Goal: Navigation & Orientation: Find specific page/section

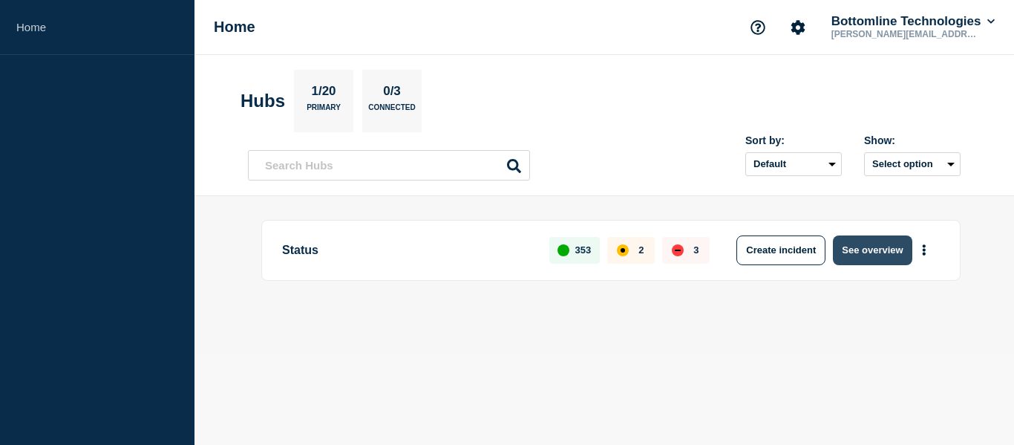
click at [869, 244] on button "See overview" at bounding box center [872, 250] width 79 height 30
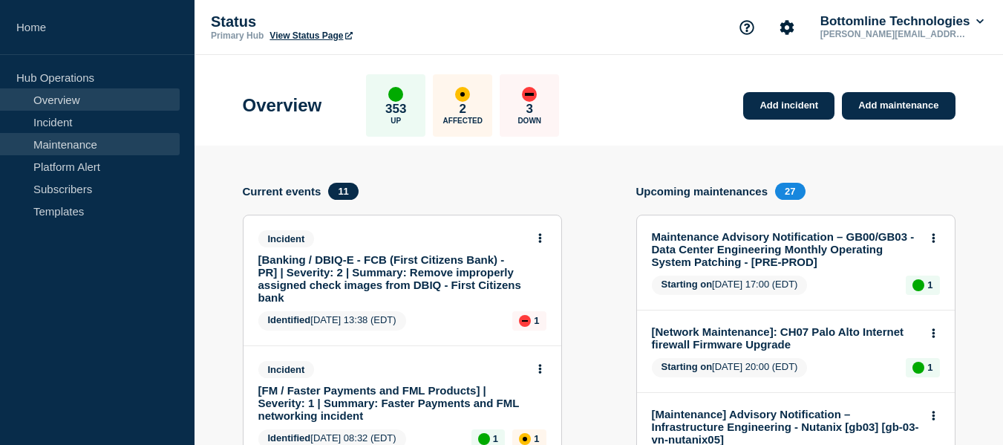
click at [77, 148] on link "Maintenance" at bounding box center [90, 144] width 180 height 22
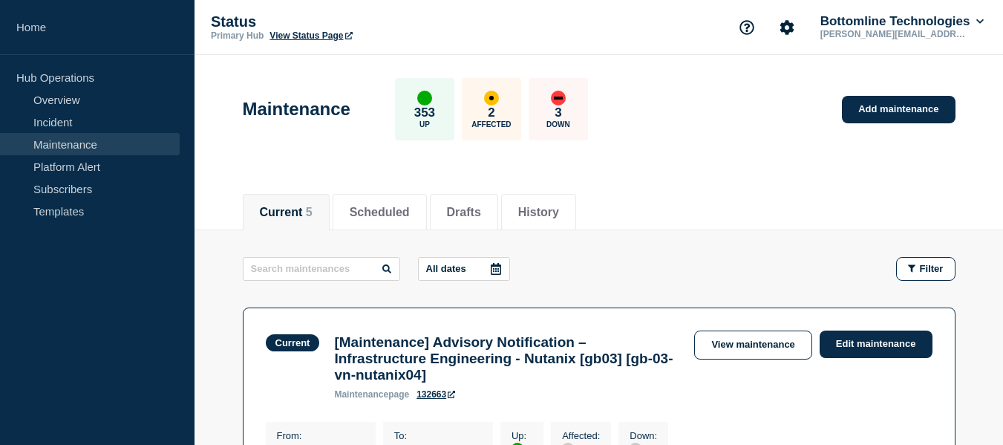
scroll to position [148, 0]
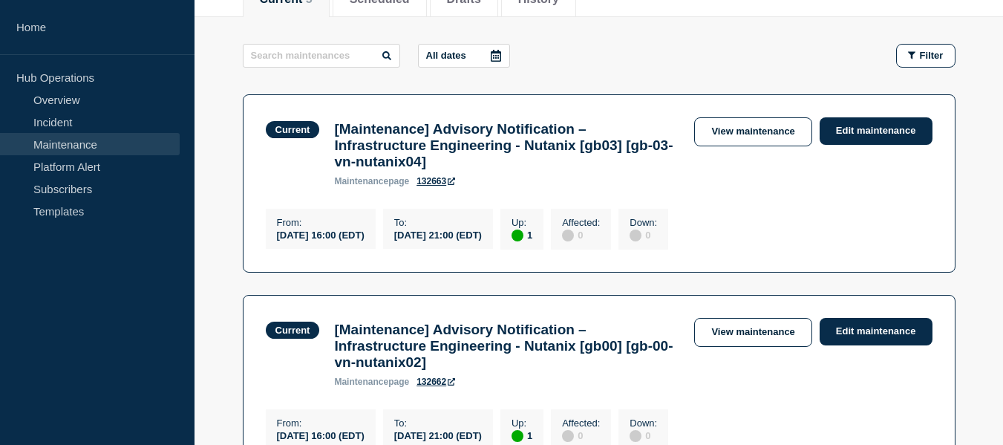
scroll to position [139, 0]
